Goal: Find specific page/section: Find specific page/section

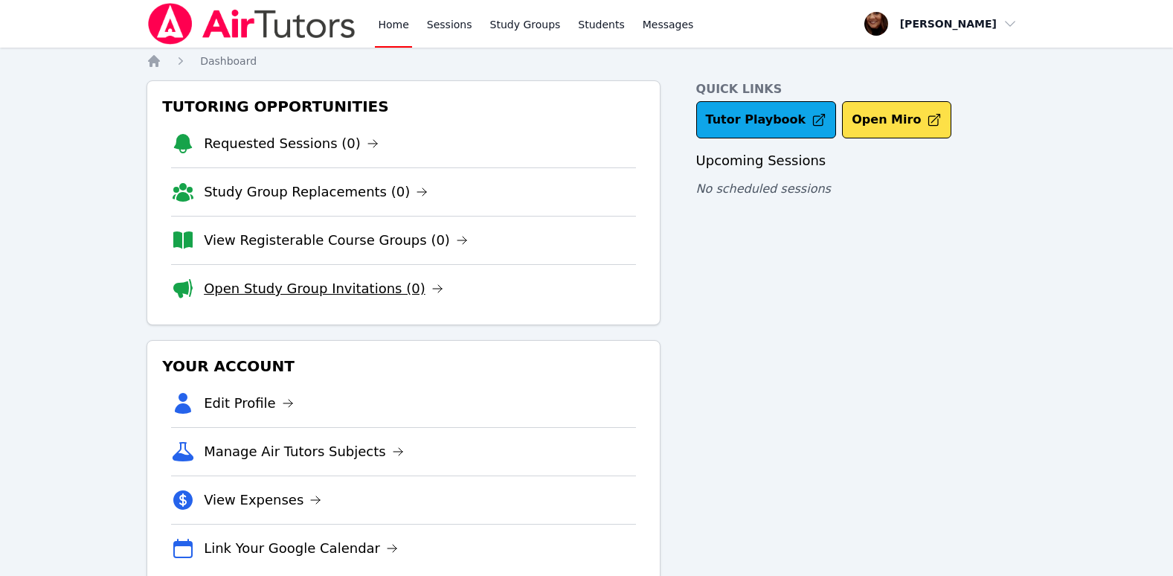
click at [414, 295] on link "Open Study Group Invitations (0)" at bounding box center [323, 288] width 239 height 21
